Goal: Complete application form

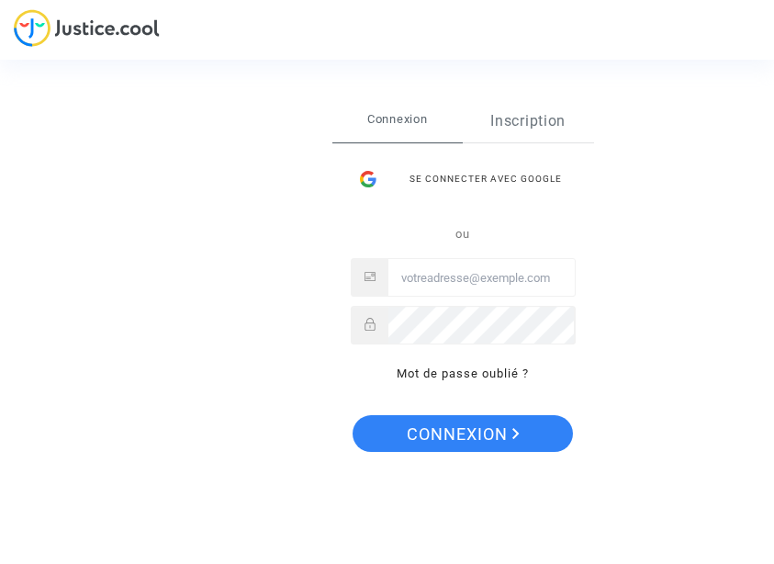
click at [530, 120] on link "Inscription" at bounding box center [528, 121] width 131 height 42
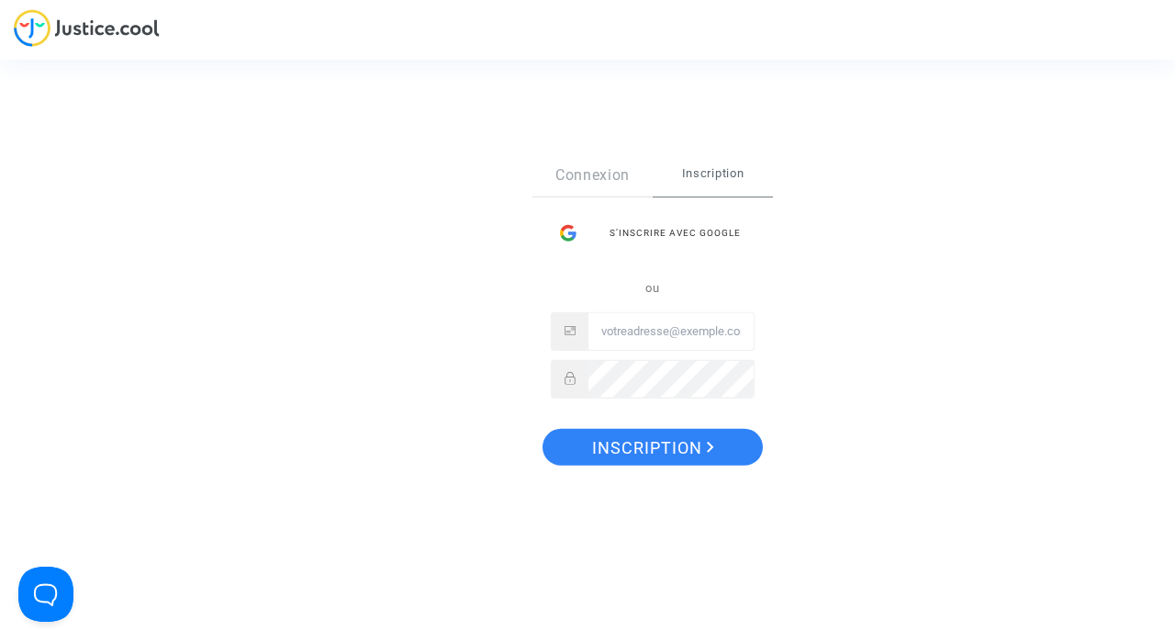
click at [116, 24] on div "Sign Up Connexion Inscription S’inscrire avec Google ou Inscription" at bounding box center [587, 315] width 1175 height 631
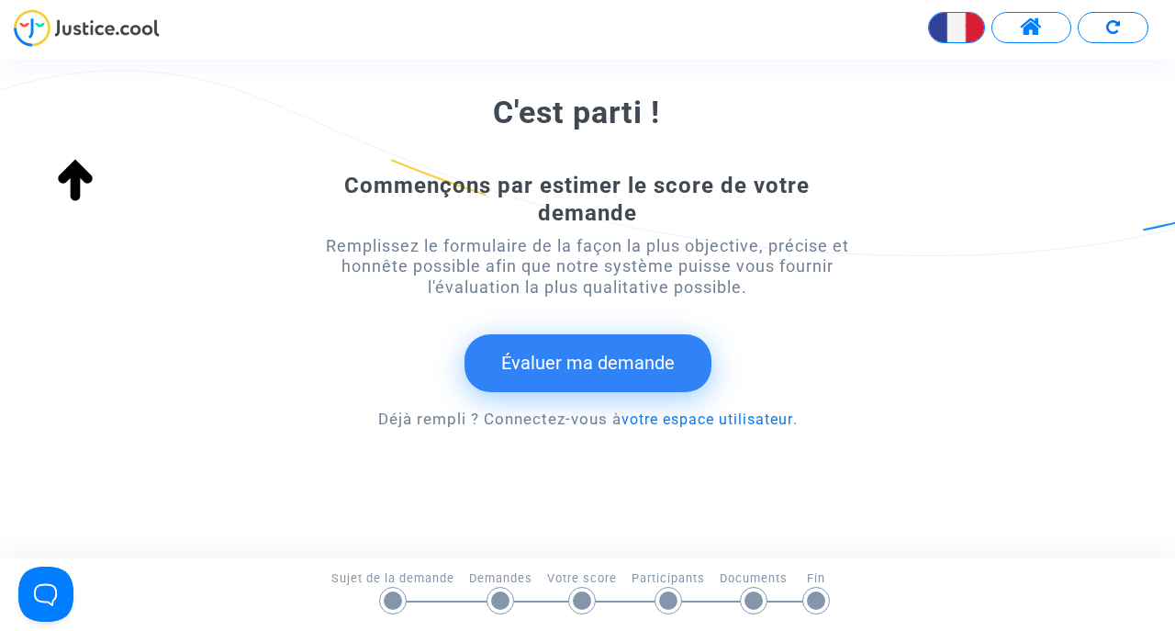
scroll to position [331, 0]
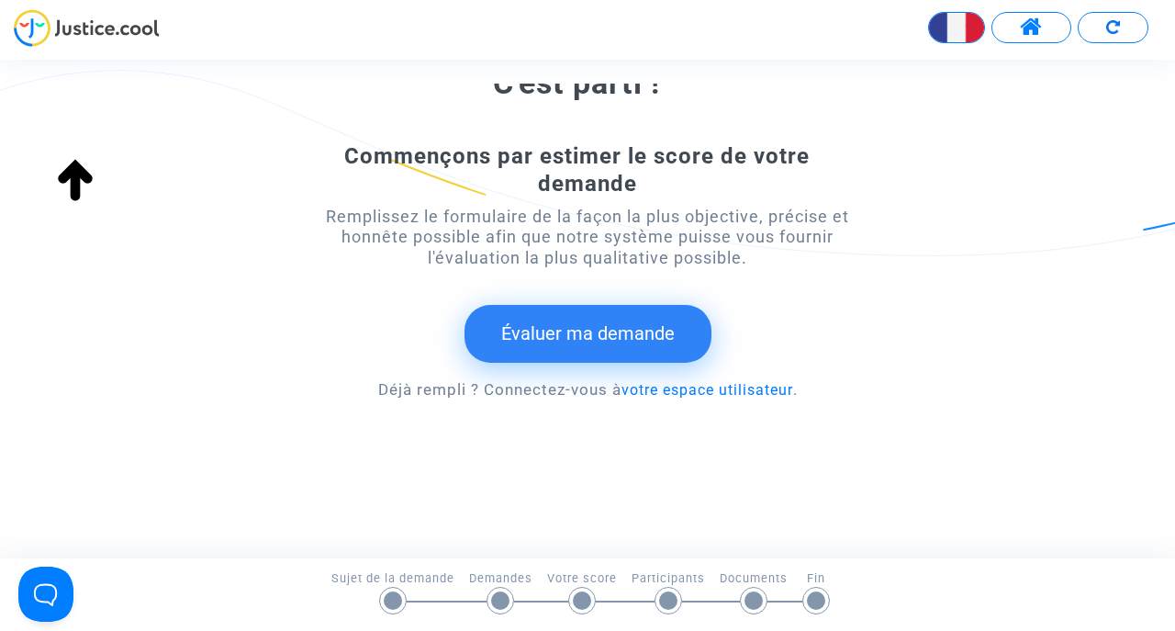
click at [661, 324] on button "Évaluer ma demande" at bounding box center [587, 333] width 247 height 57
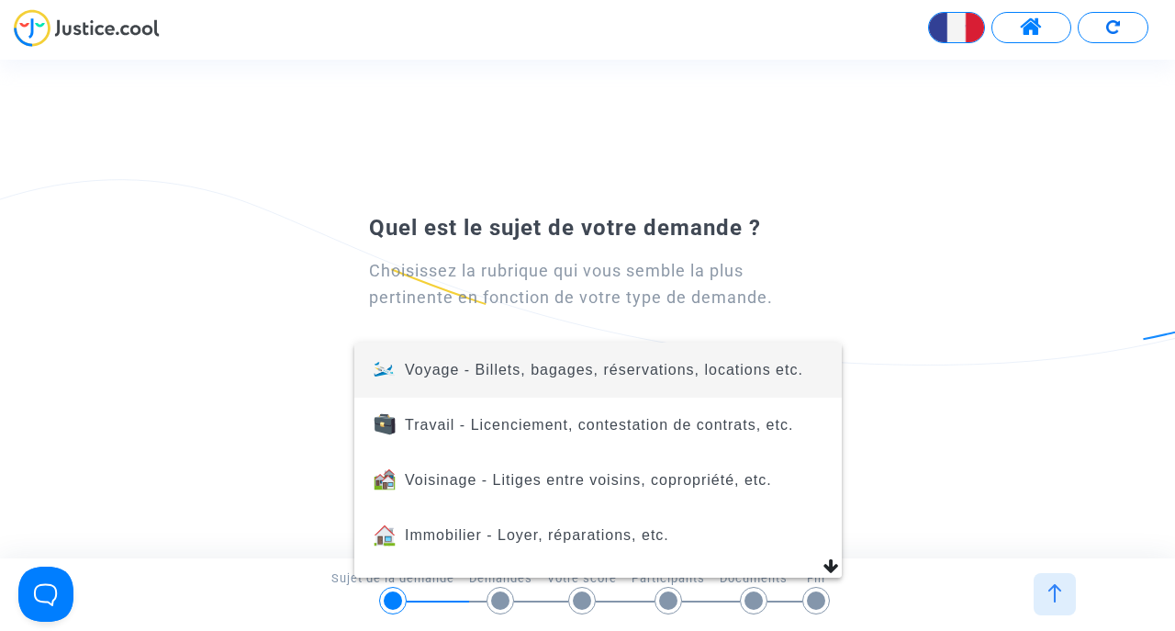
click at [472, 364] on span "Voyage - Billets, bagages, réservations, locations etc." at bounding box center [604, 370] width 398 height 16
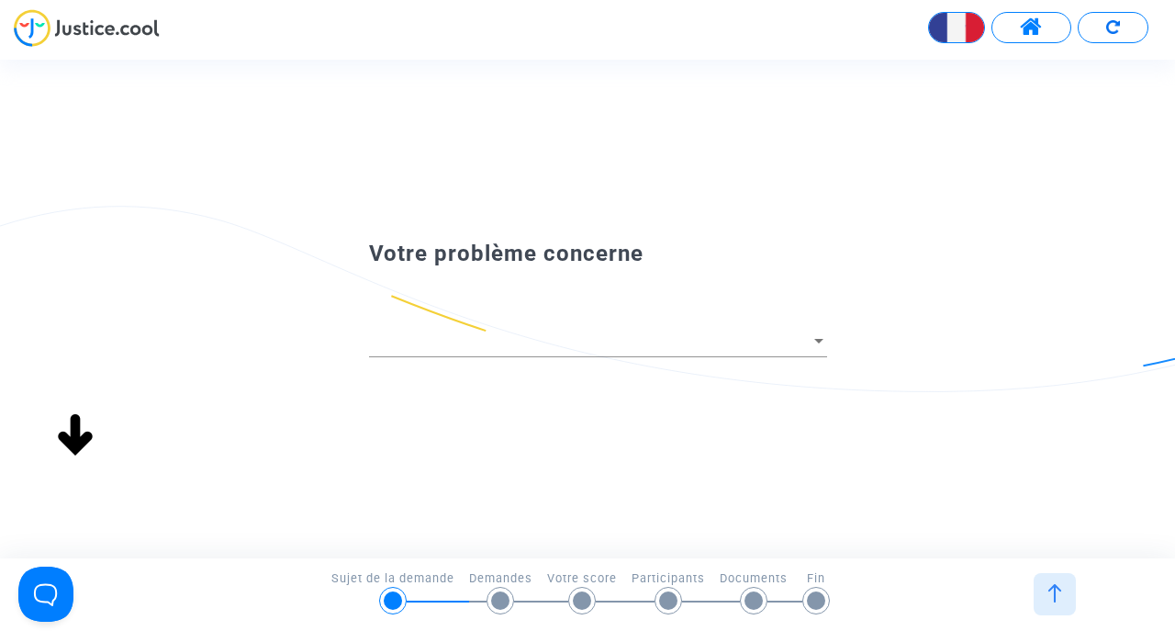
scroll to position [0, 0]
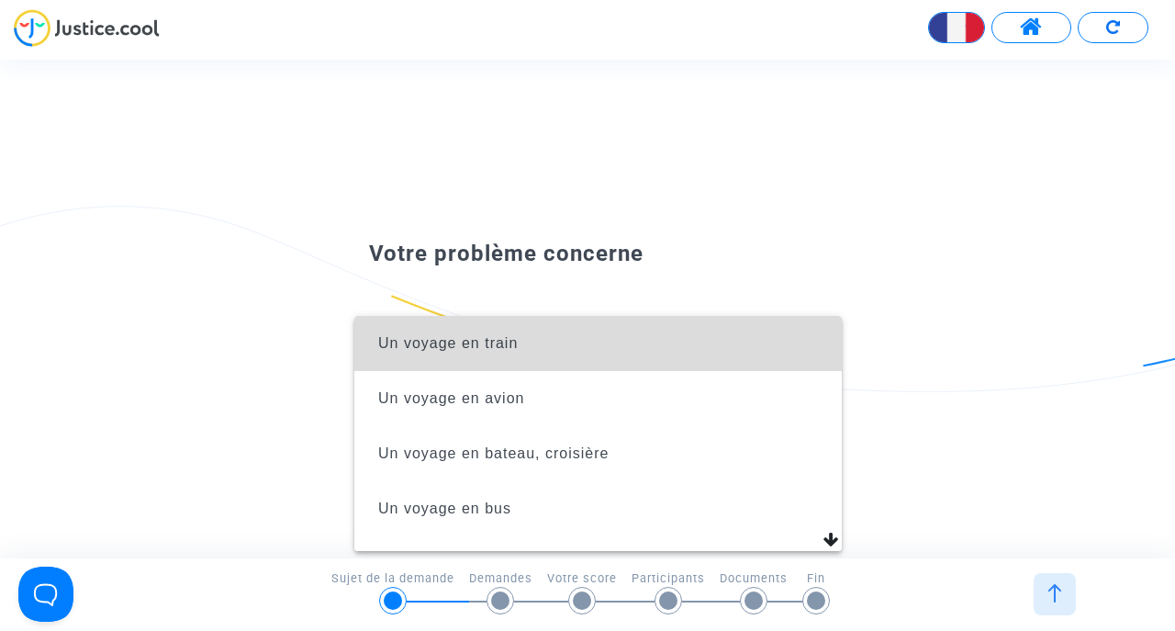
click at [492, 359] on span "Un voyage en train" at bounding box center [598, 343] width 458 height 55
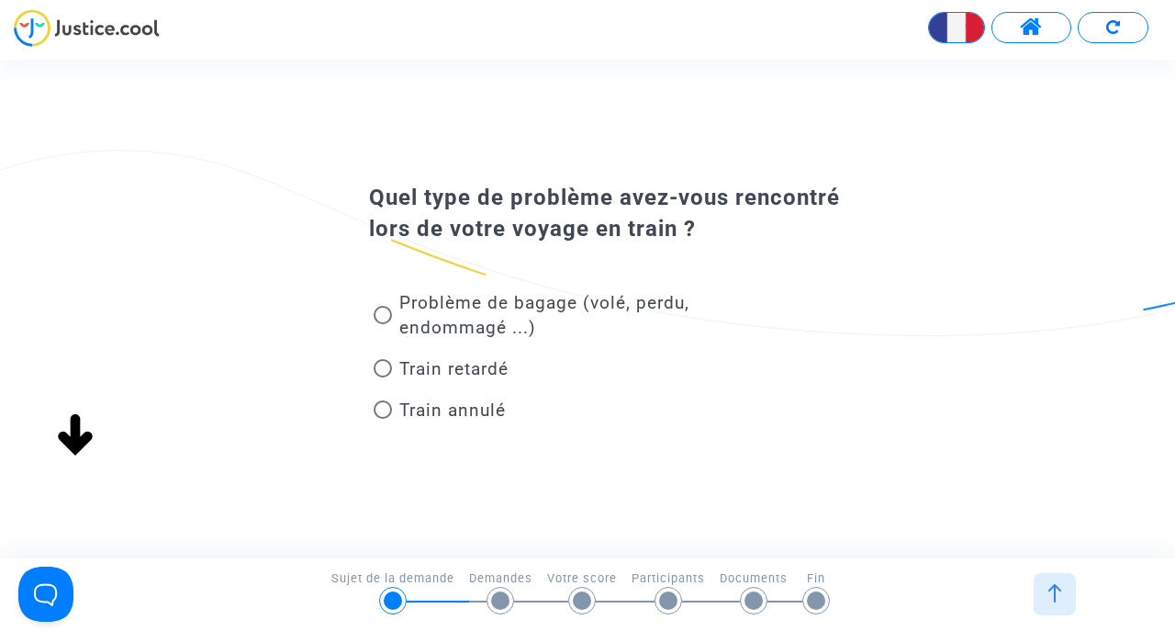
click at [505, 563] on div at bounding box center [500, 600] width 18 height 18
click at [460, 421] on span "Train annulé" at bounding box center [449, 409] width 114 height 25
click at [383, 419] on input "Train annulé" at bounding box center [382, 419] width 1 height 1
radio input "true"
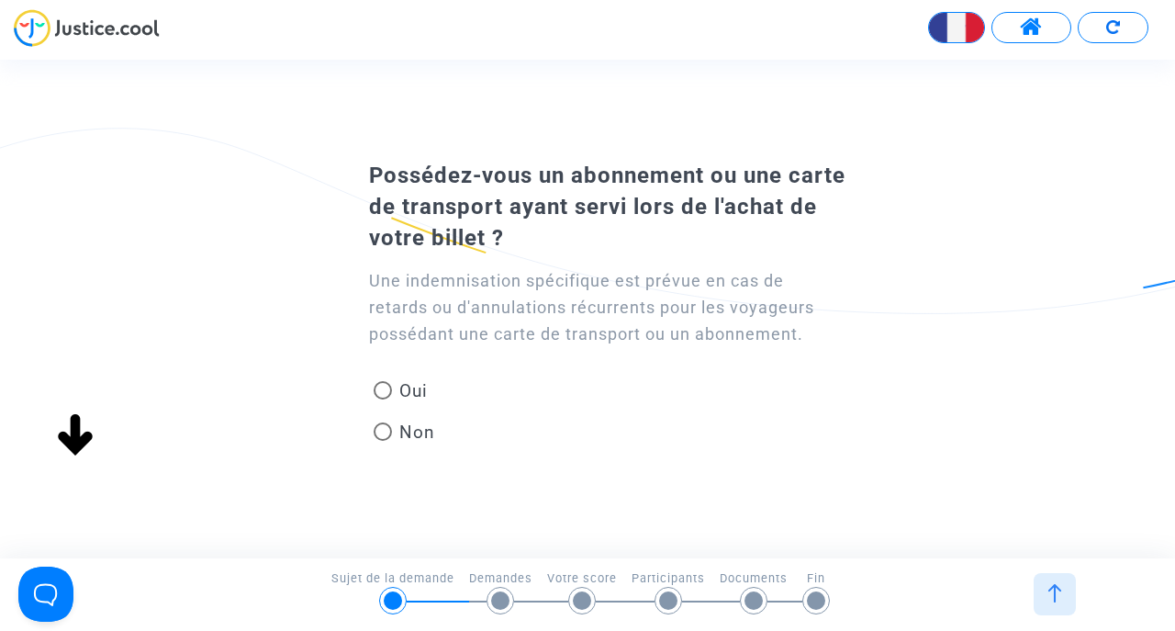
click at [436, 418] on mat-radio-group "Oui Non" at bounding box center [404, 415] width 71 height 83
click at [416, 426] on span "Non" at bounding box center [413, 431] width 43 height 25
click at [383, 441] on input "Non" at bounding box center [382, 441] width 1 height 1
radio input "true"
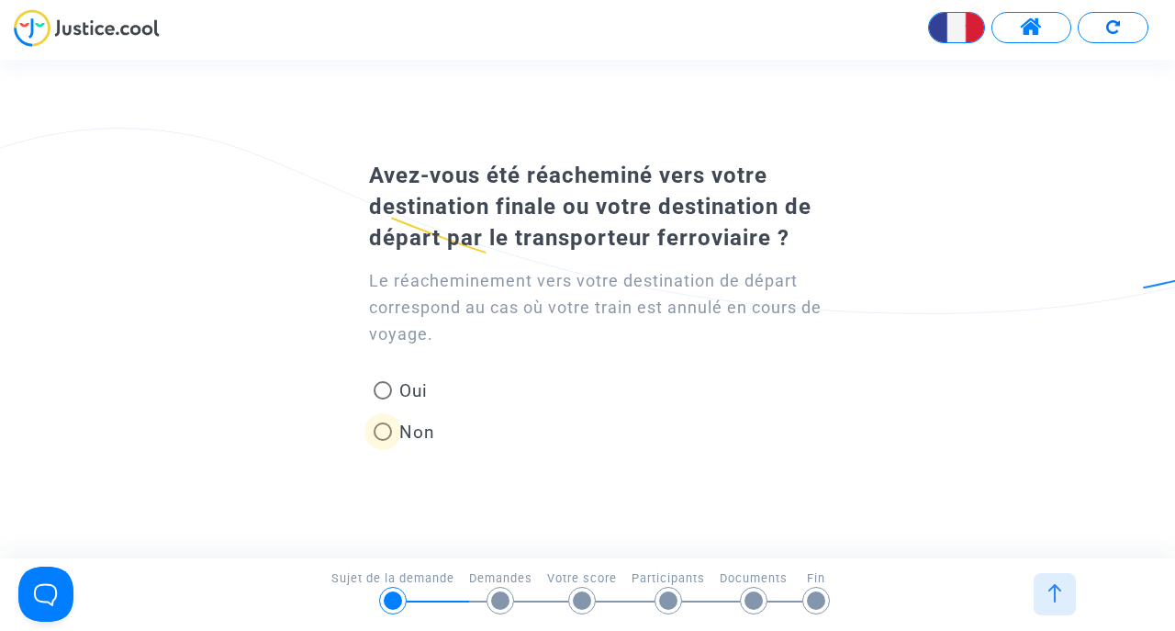
click at [426, 443] on span "Non" at bounding box center [413, 431] width 43 height 25
click at [383, 442] on input "Non" at bounding box center [382, 441] width 1 height 1
radio input "true"
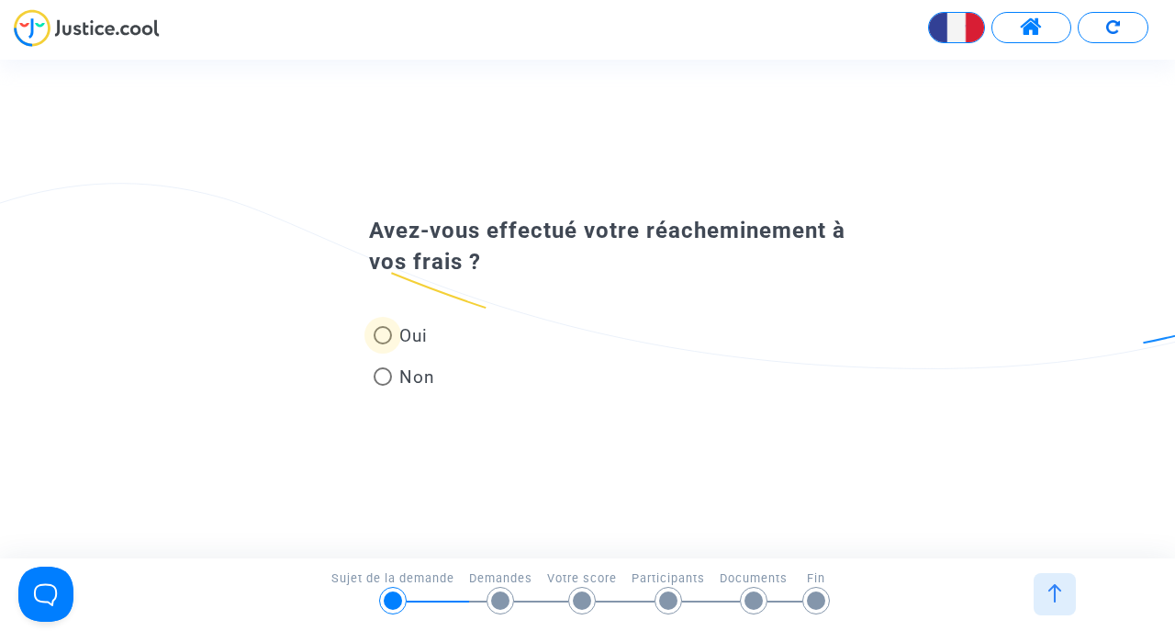
click at [411, 334] on span "Oui" at bounding box center [410, 335] width 36 height 25
click at [383, 344] on input "Oui" at bounding box center [382, 344] width 1 height 1
radio input "true"
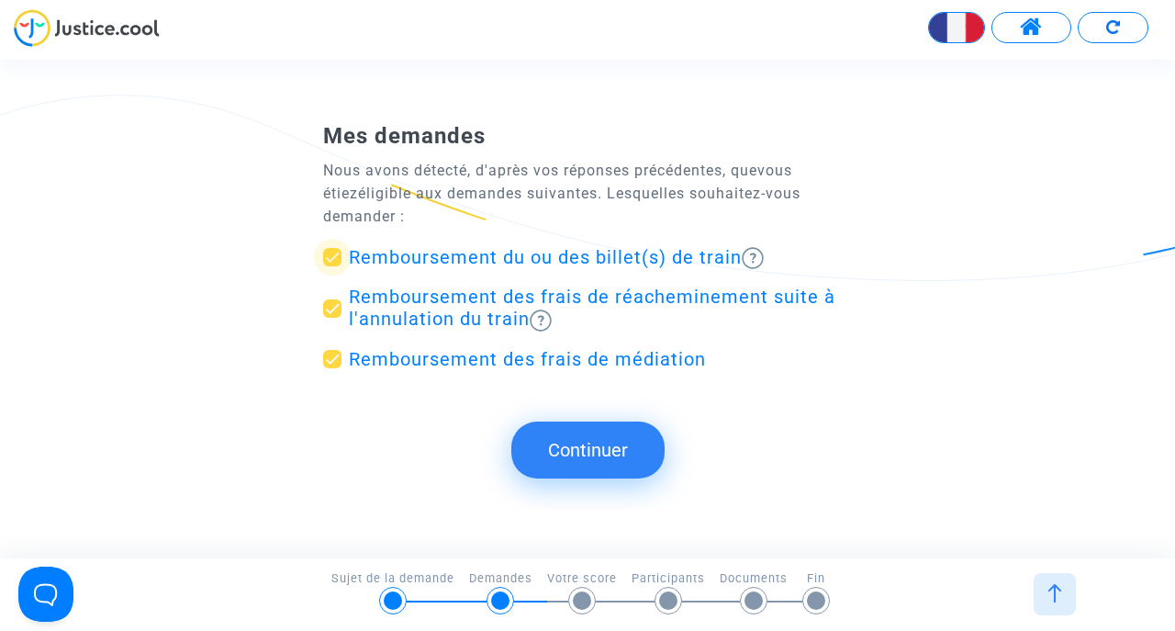
click at [553, 261] on span "Remboursement du ou des billet(s) de train" at bounding box center [545, 257] width 393 height 22
click at [332, 266] on input "Remboursement du ou des billet(s) de train" at bounding box center [331, 266] width 1 height 1
click at [553, 261] on span "Remboursement du ou des billet(s) de train" at bounding box center [545, 257] width 393 height 22
click at [332, 266] on input "Remboursement du ou des billet(s) de train" at bounding box center [331, 266] width 1 height 1
checkbox input "true"
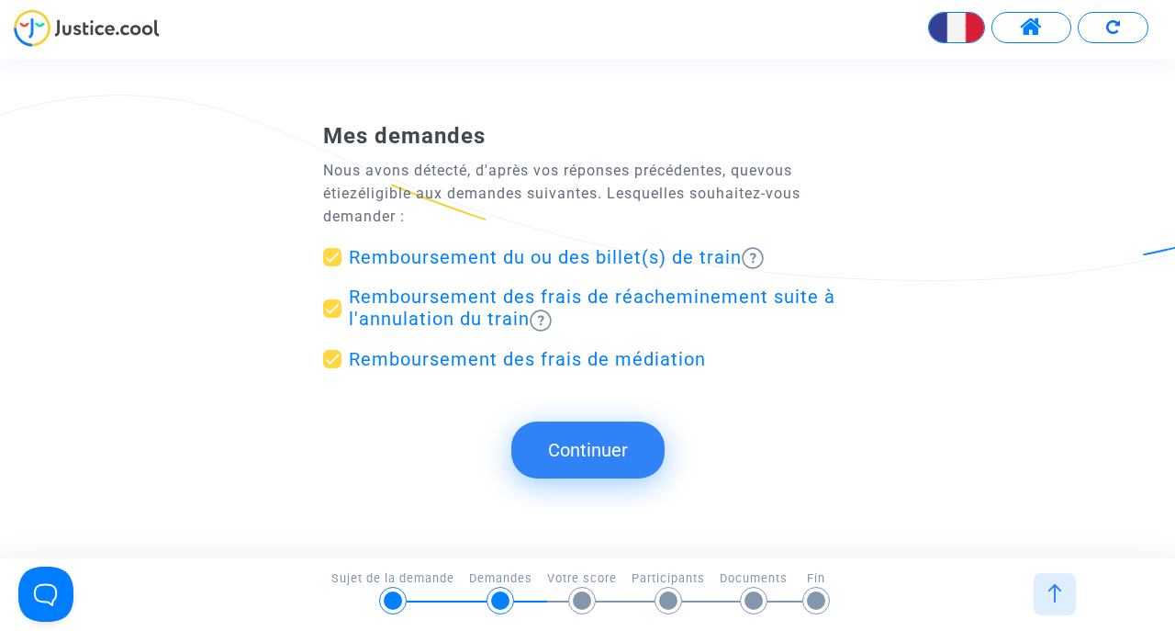
click at [560, 433] on button "Continuer" at bounding box center [587, 449] width 153 height 57
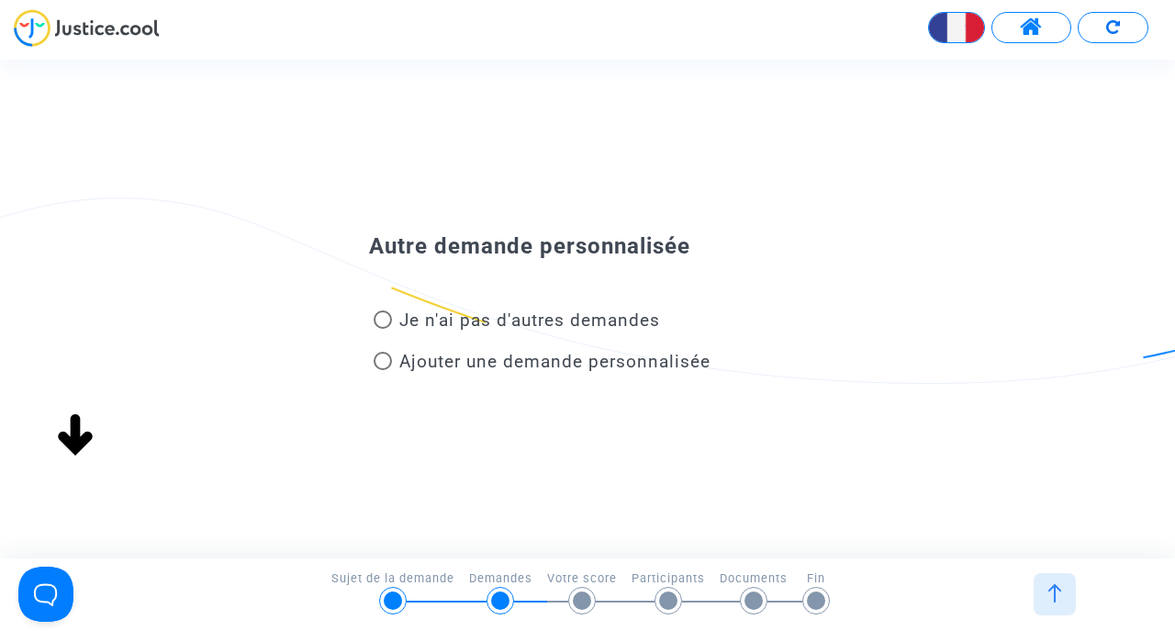
click at [415, 325] on span "Je n'ai pas d'autres demandes" at bounding box center [529, 319] width 261 height 21
click at [383, 329] on input "Je n'ai pas d'autres demandes" at bounding box center [382, 329] width 1 height 1
radio input "true"
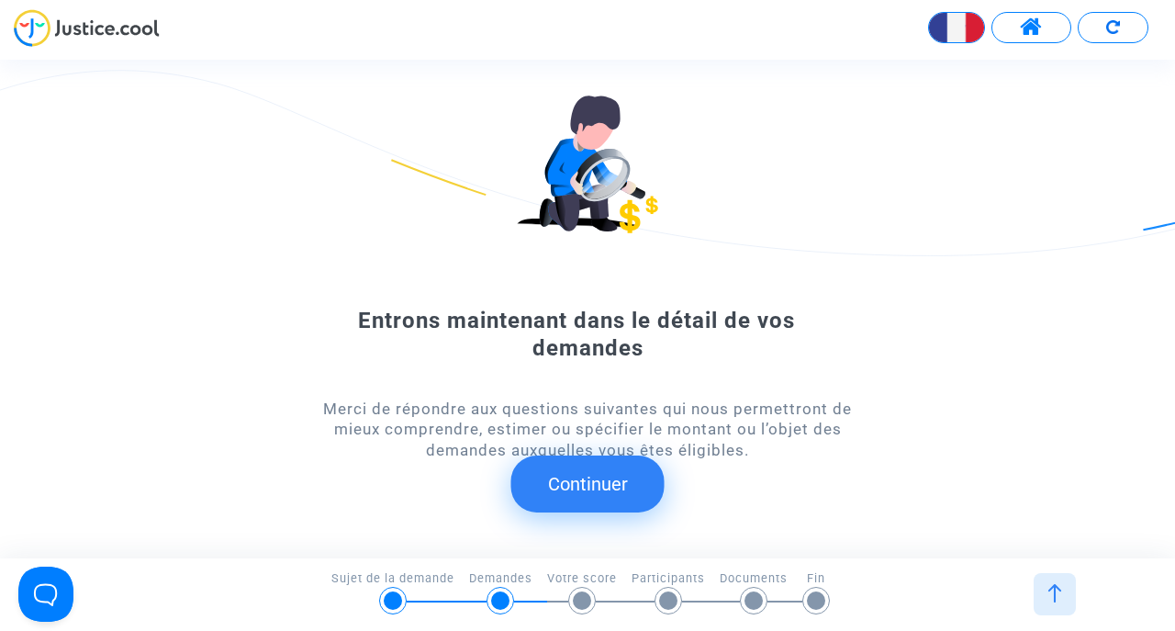
scroll to position [121, 0]
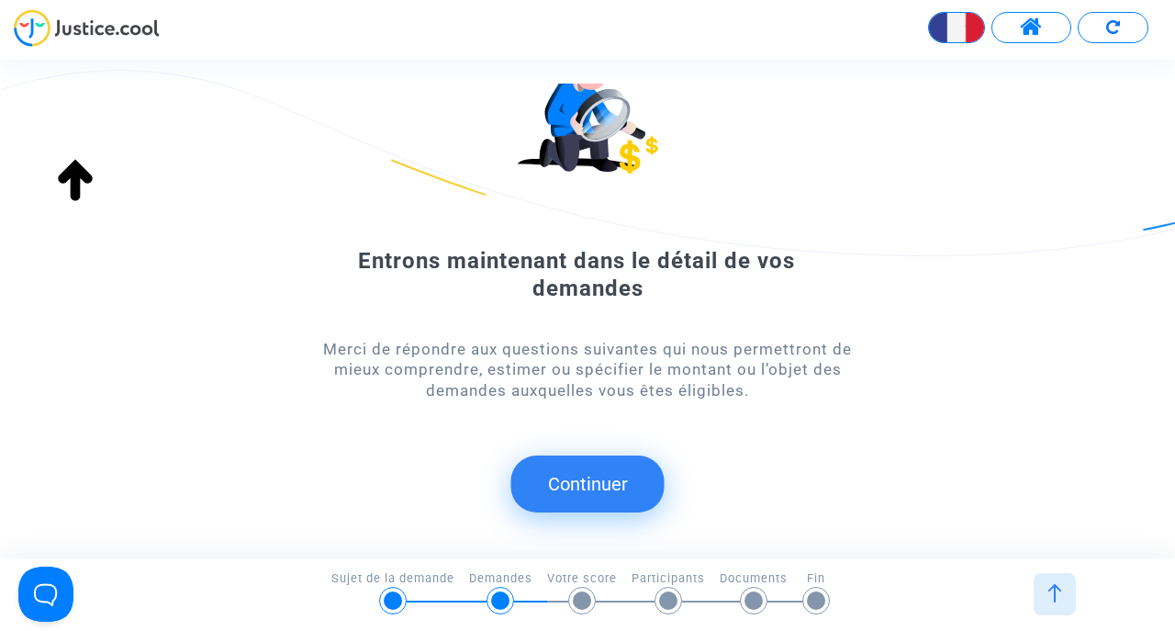
click at [578, 461] on button "Continuer" at bounding box center [587, 483] width 153 height 57
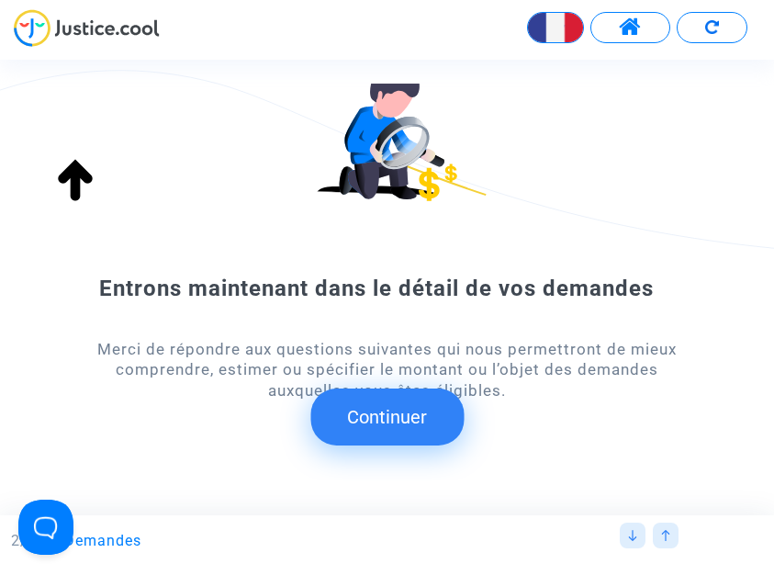
scroll to position [161, 0]
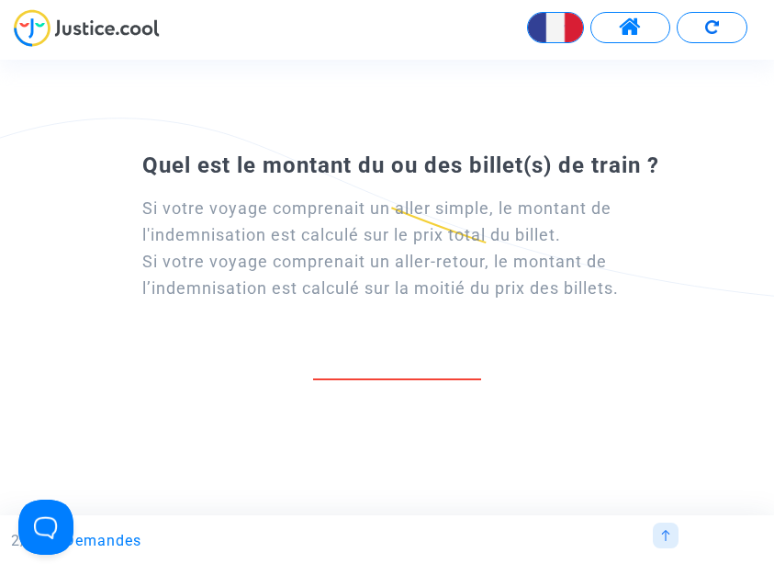
click at [58, 33] on img at bounding box center [87, 28] width 146 height 38
